Goal: Navigation & Orientation: Find specific page/section

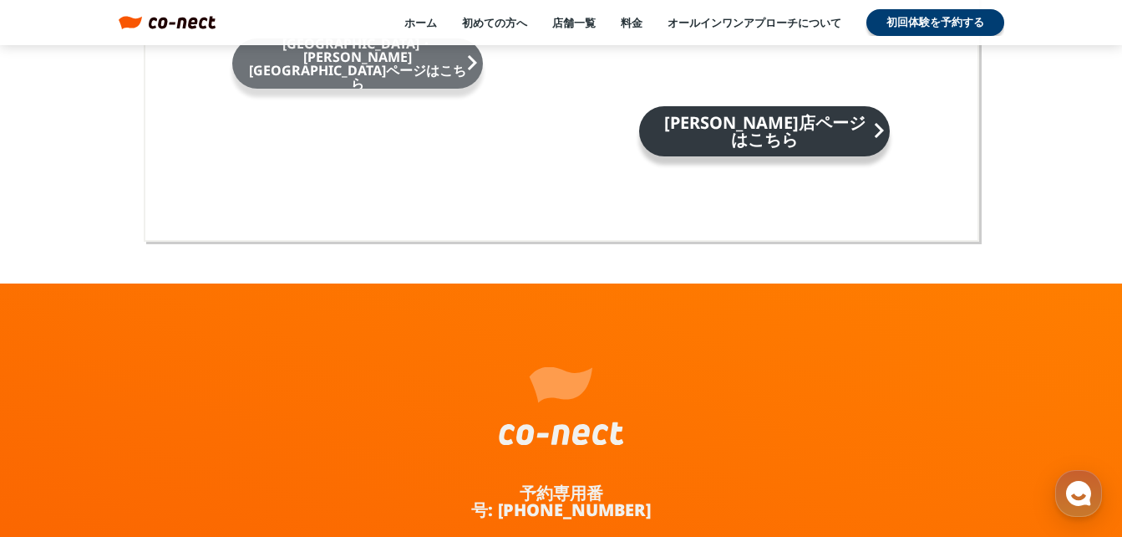
scroll to position [11198, 0]
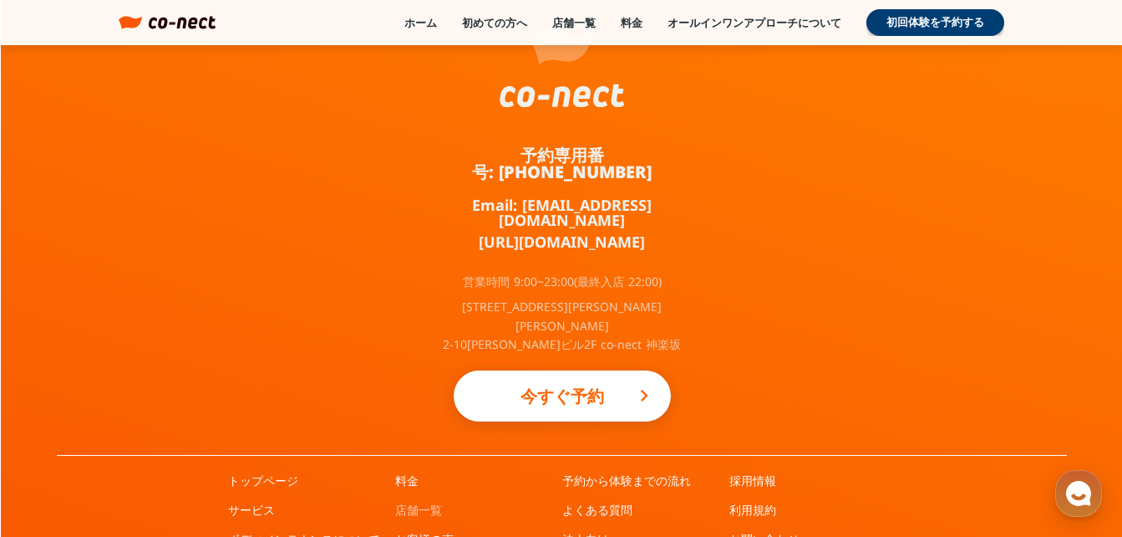
click at [409, 501] on link "店舗一覧" at bounding box center [418, 509] width 47 height 17
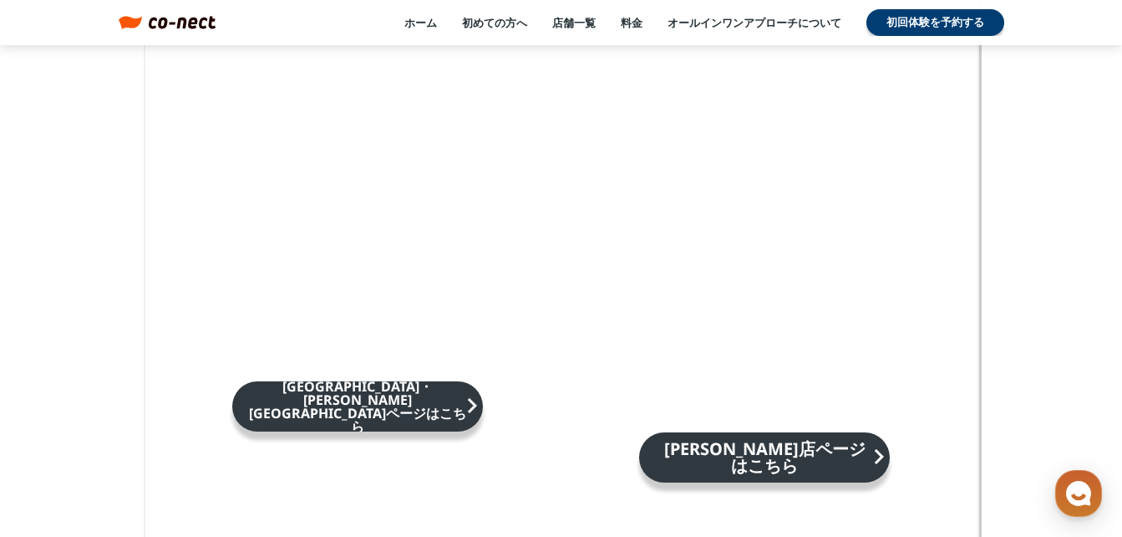
scroll to position [2674, 0]
